Goal: Task Accomplishment & Management: Manage account settings

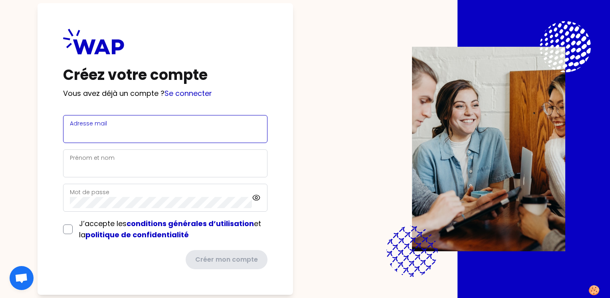
click at [188, 132] on input "Adresse mail" at bounding box center [165, 133] width 191 height 11
type input "[EMAIL_ADDRESS][DOMAIN_NAME]"
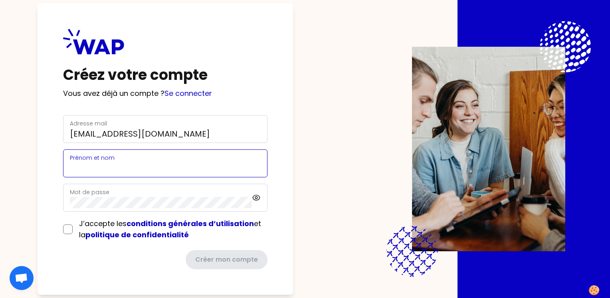
type input "[PERSON_NAME]"
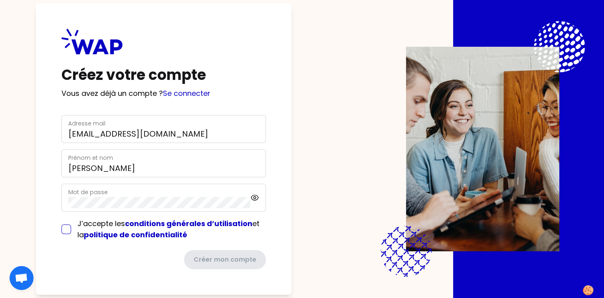
drag, startPoint x: 69, startPoint y: 229, endPoint x: 81, endPoint y: 229, distance: 11.2
click at [69, 229] on div "J’accepte les conditions générales d’utilisation et la politique de confidentia…" at bounding box center [163, 229] width 204 height 22
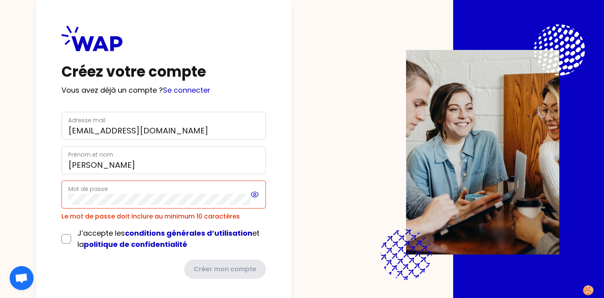
click at [254, 190] on icon at bounding box center [254, 195] width 9 height 10
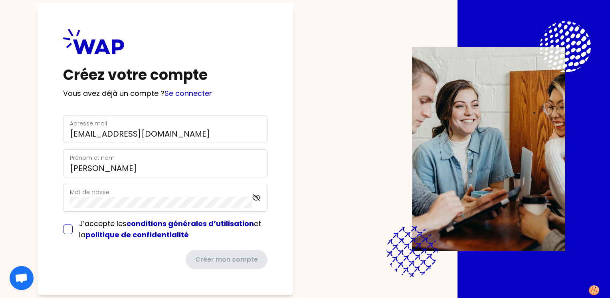
click at [67, 229] on input "checkbox" at bounding box center [68, 229] width 10 height 10
checkbox input "true"
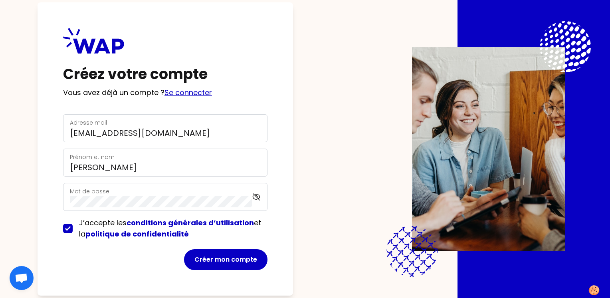
click at [196, 95] on link "Se connecter" at bounding box center [187, 92] width 47 height 10
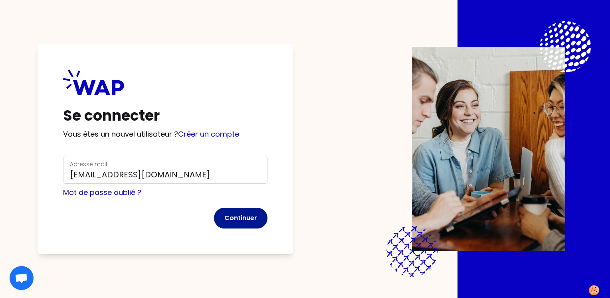
click at [247, 225] on button "Continuer" at bounding box center [240, 218] width 53 height 21
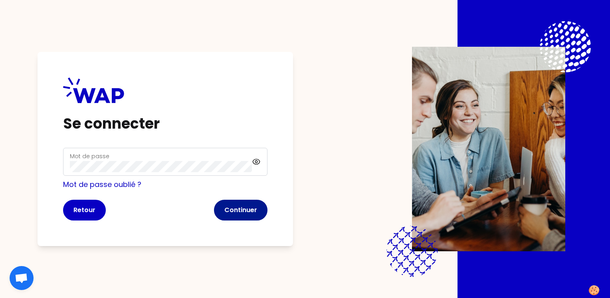
click at [259, 212] on button "Continuer" at bounding box center [240, 210] width 53 height 21
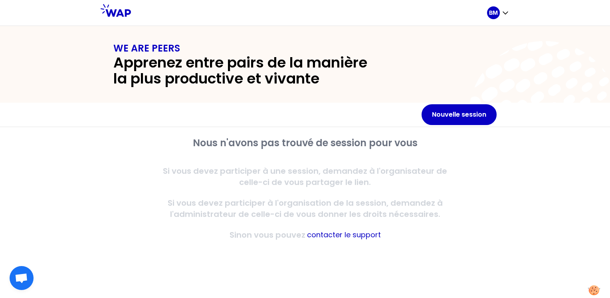
click at [571, 226] on div "Nous n'avons pas trouvé de session pour vous Si vous devez participer à une ses…" at bounding box center [305, 212] width 610 height 171
click at [526, 172] on div "Nous n'avons pas trouvé de session pour vous Si vous devez participer à une ses…" at bounding box center [305, 212] width 610 height 171
click at [505, 12] on icon "button" at bounding box center [505, 13] width 8 height 8
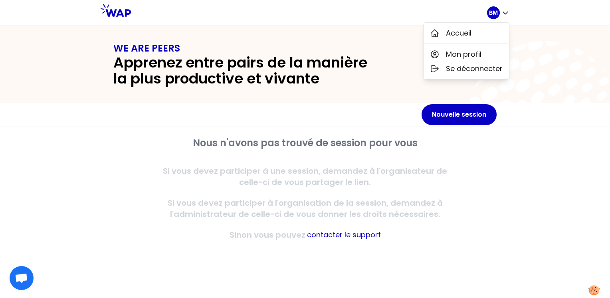
click at [510, 184] on div "Nous n'avons pas trouvé de session pour vous Si vous devez participer à une ses…" at bounding box center [305, 212] width 610 height 171
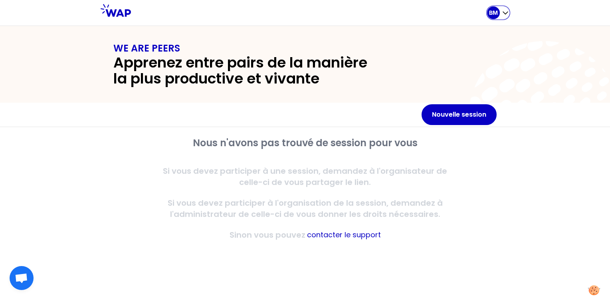
click at [507, 15] on icon "button" at bounding box center [505, 13] width 8 height 8
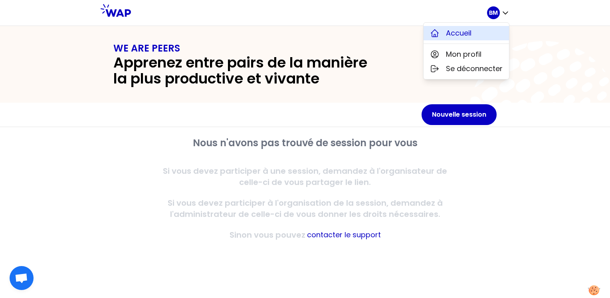
click at [486, 32] on button "Accueil" at bounding box center [465, 33] width 85 height 14
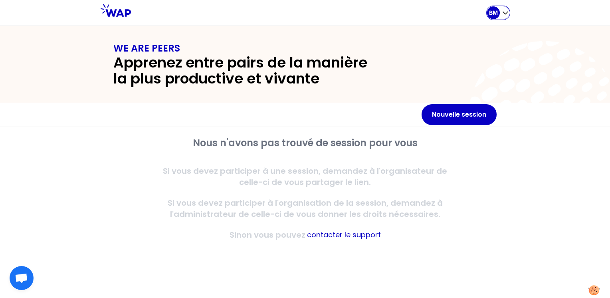
click at [502, 14] on icon "button" at bounding box center [505, 13] width 8 height 8
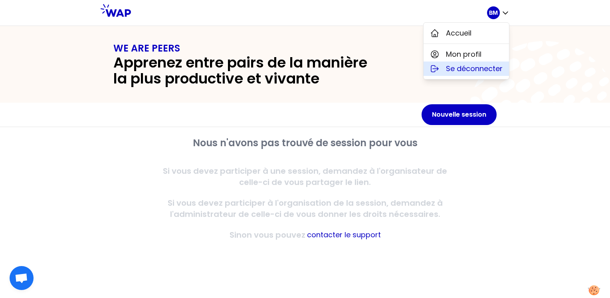
click at [468, 65] on span "Se déconnecter" at bounding box center [474, 68] width 57 height 11
